Goal: Transaction & Acquisition: Purchase product/service

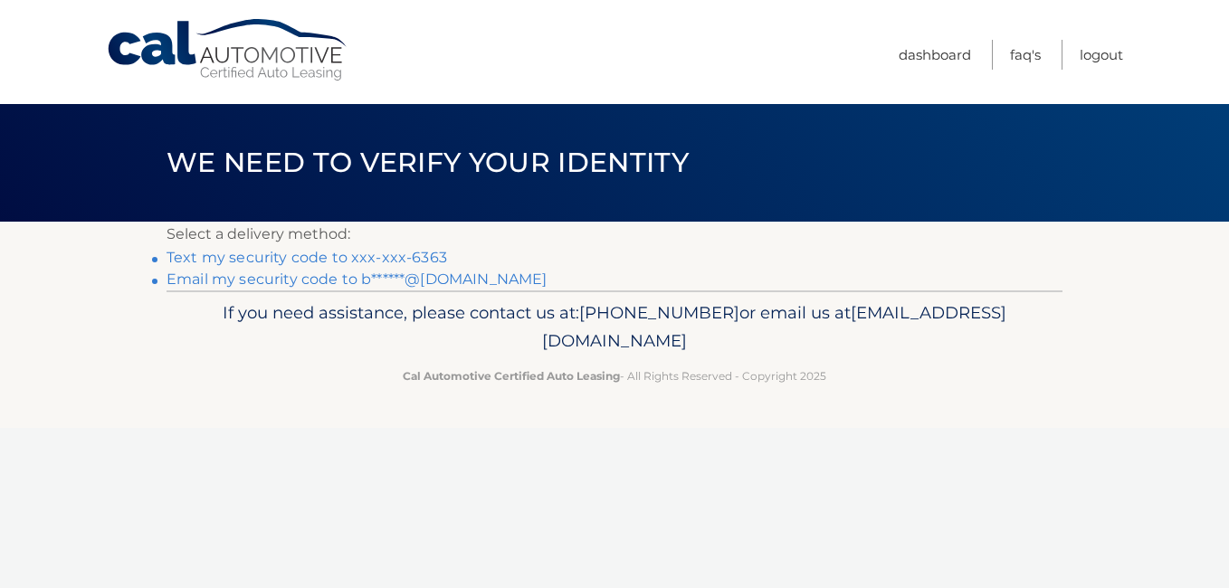
click at [356, 257] on link "Text my security code to xxx-xxx-6363" at bounding box center [307, 257] width 281 height 17
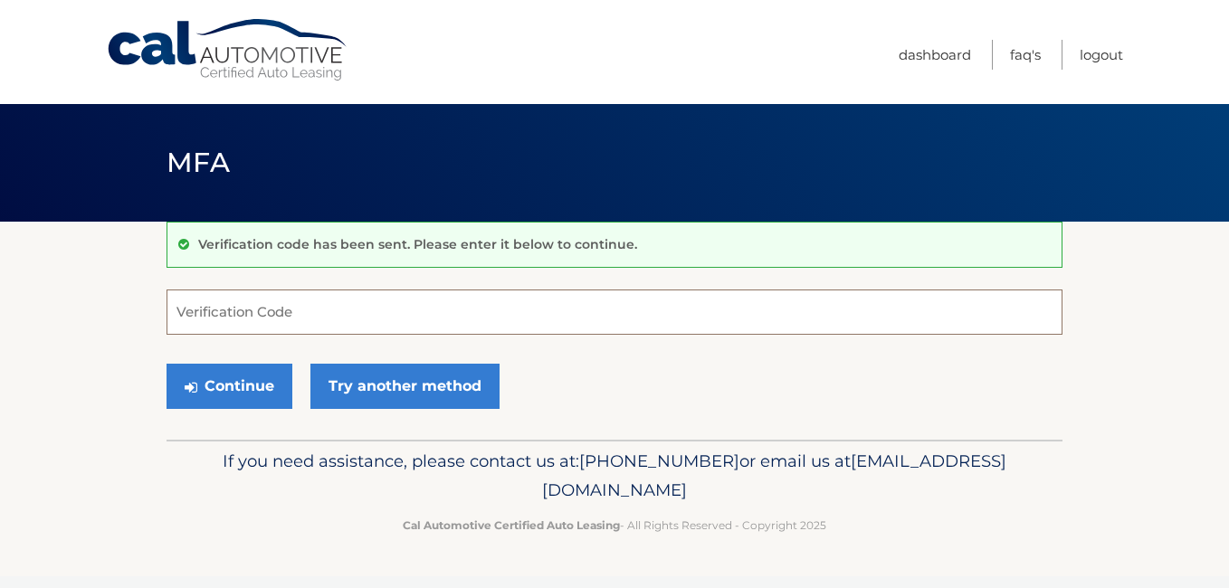
click at [358, 311] on input "Verification Code" at bounding box center [615, 312] width 896 height 45
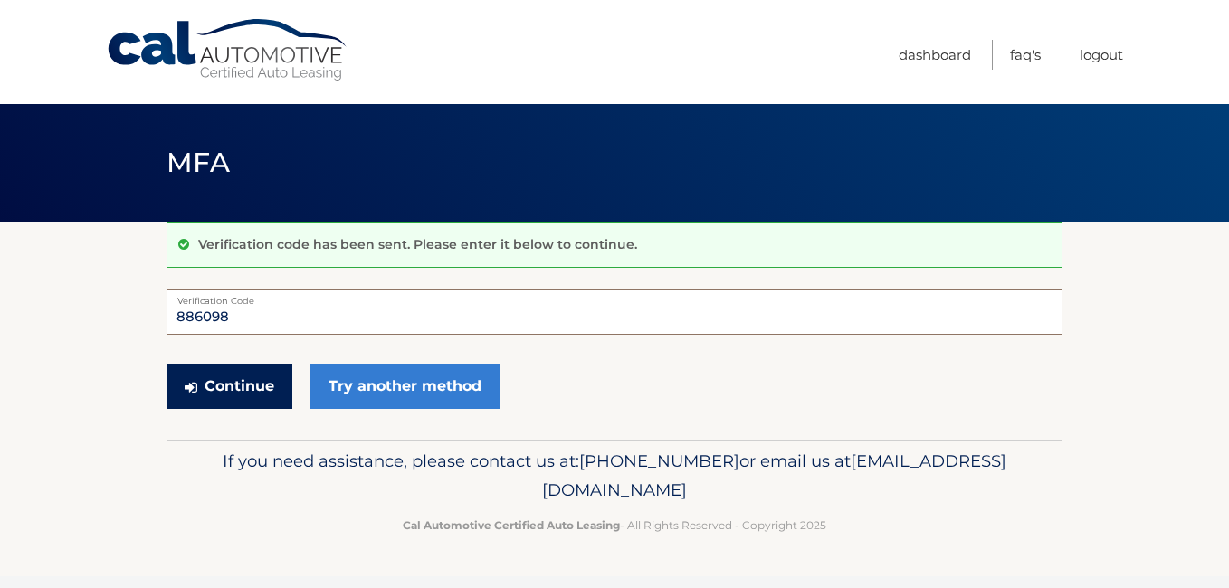
type input "886098"
click at [249, 389] on button "Continue" at bounding box center [230, 386] width 126 height 45
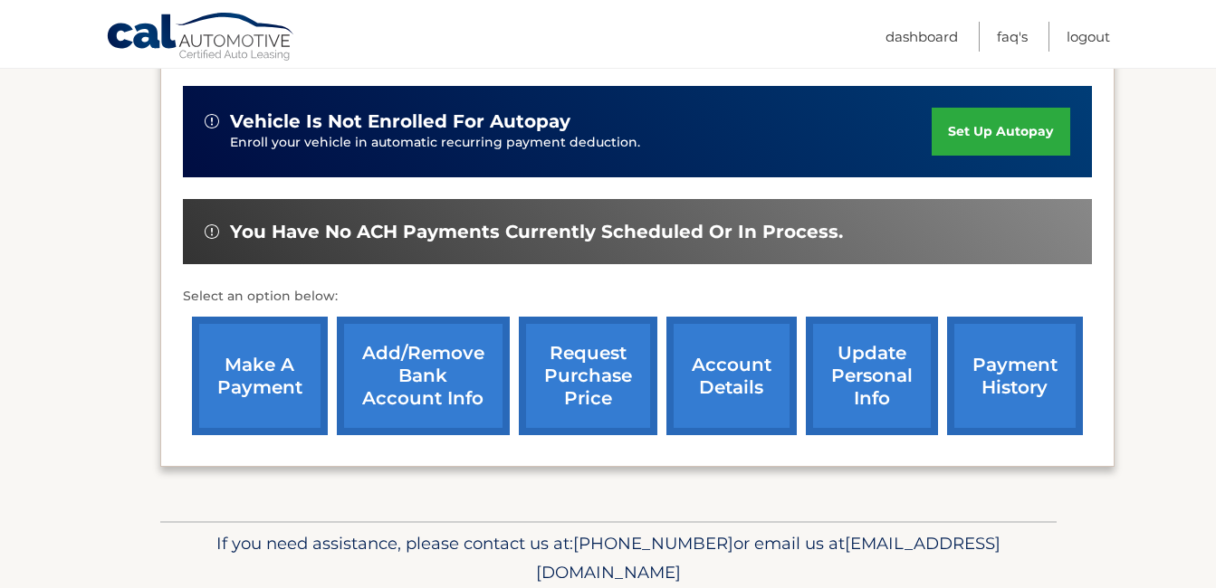
scroll to position [453, 0]
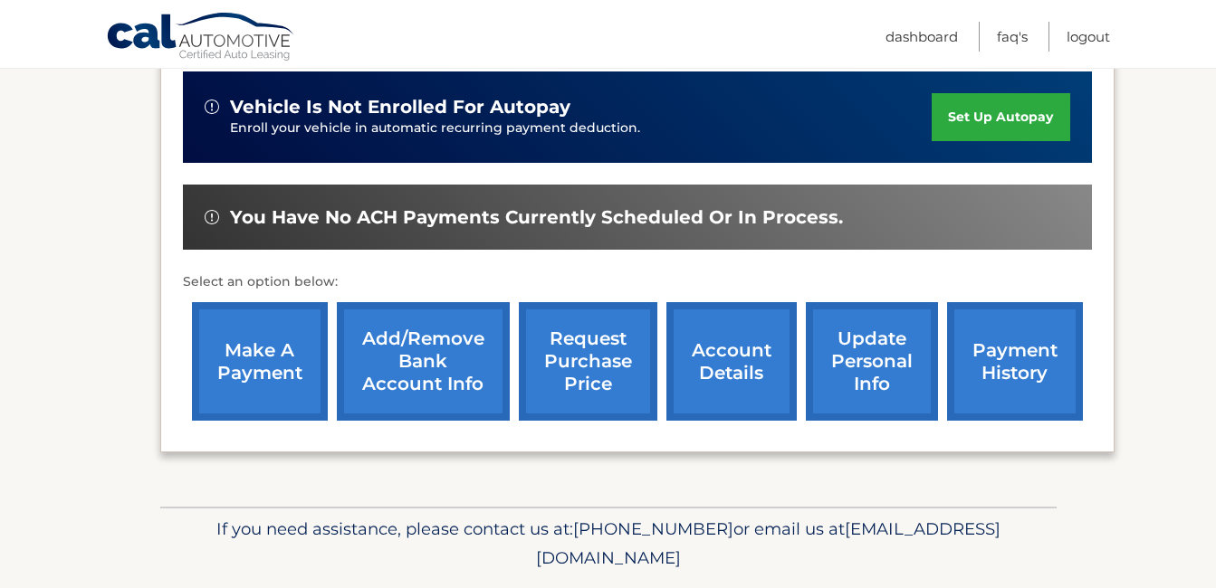
click at [256, 351] on link "make a payment" at bounding box center [260, 361] width 136 height 119
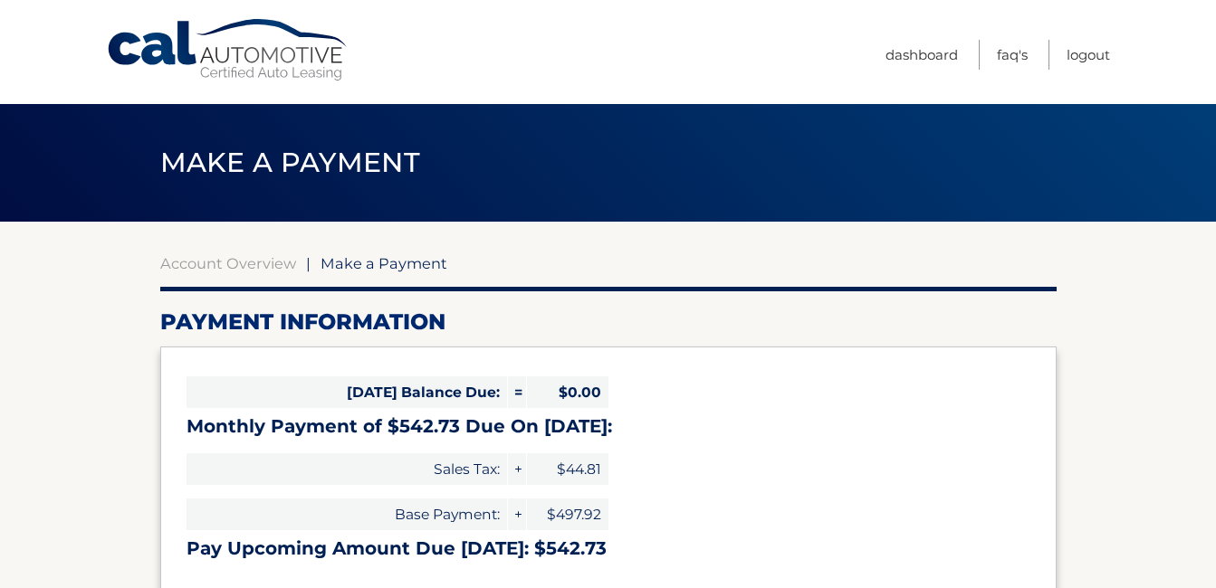
select select "ZGMzNDI4MTQtMDQ1YS00NjIwLWEwMjQtZjFjZWU1MDgyYjM5"
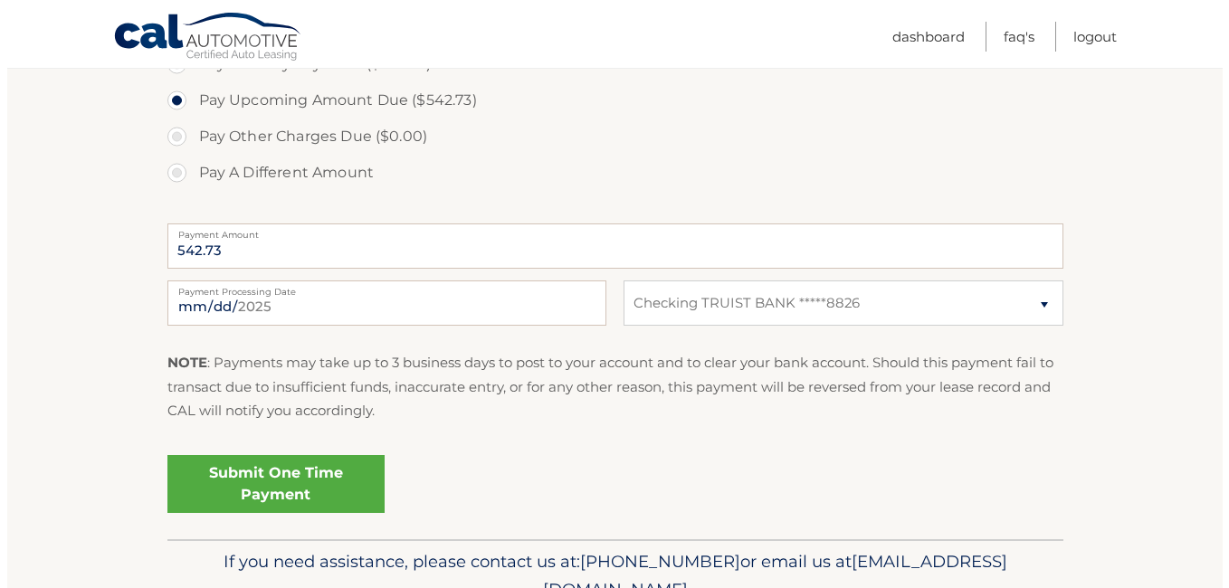
scroll to position [705, 0]
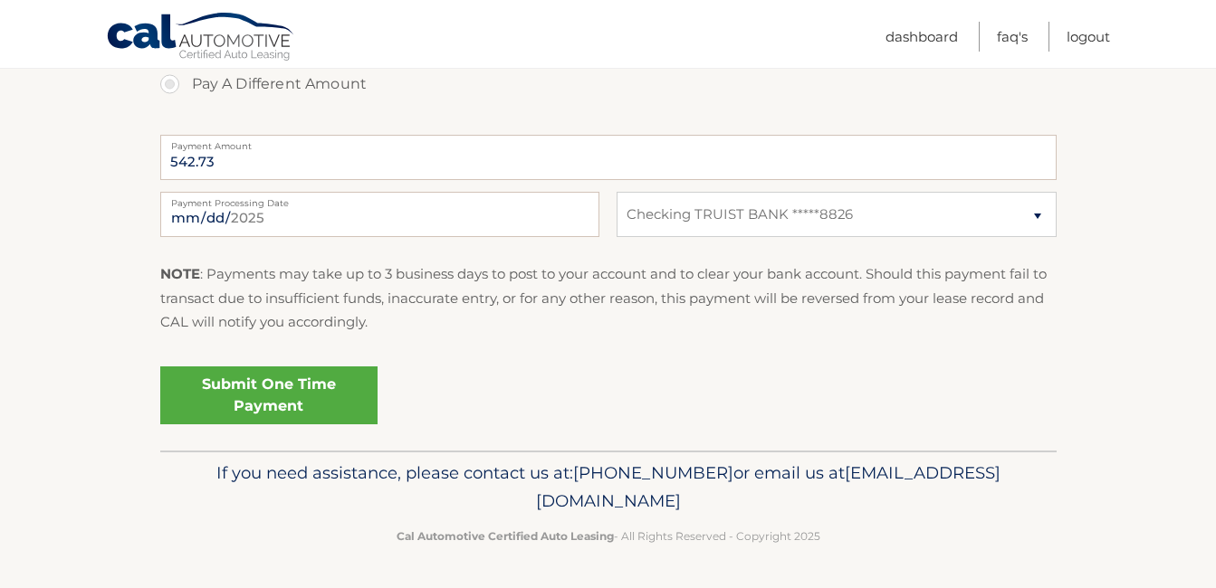
click at [253, 391] on link "Submit One Time Payment" at bounding box center [268, 396] width 217 height 58
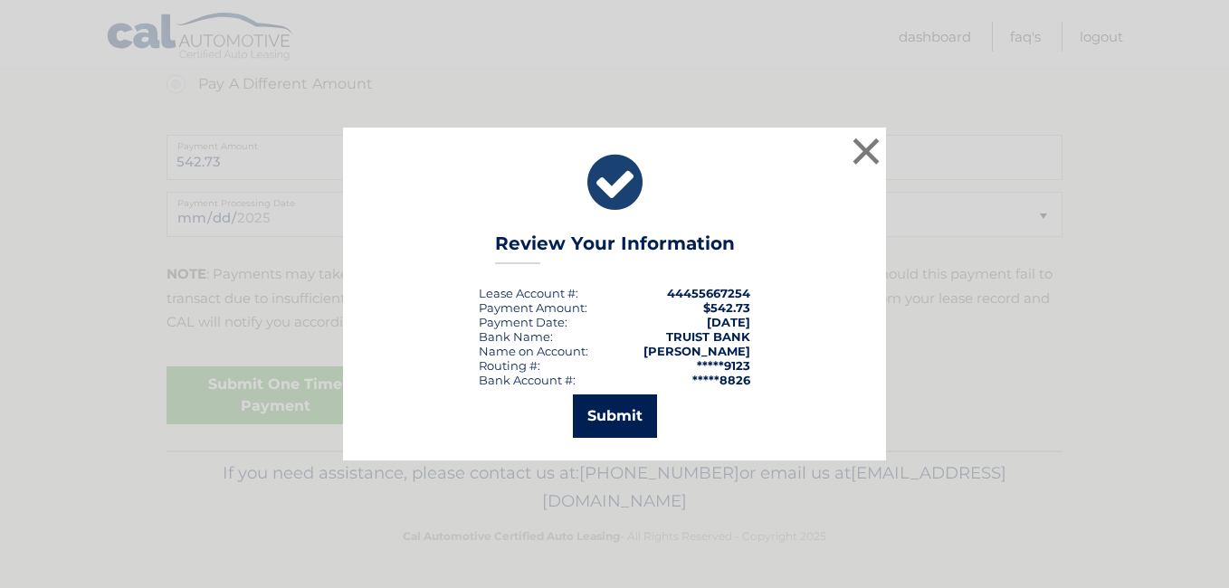
click at [614, 417] on button "Submit" at bounding box center [615, 416] width 84 height 43
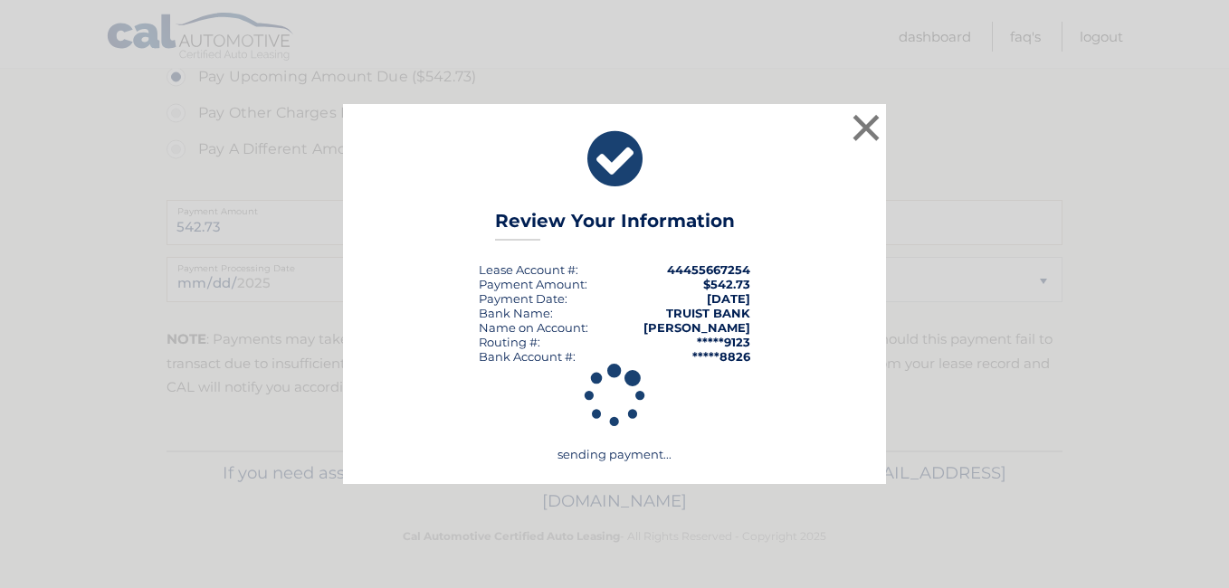
scroll to position [640, 0]
